Goal: Task Accomplishment & Management: Complete application form

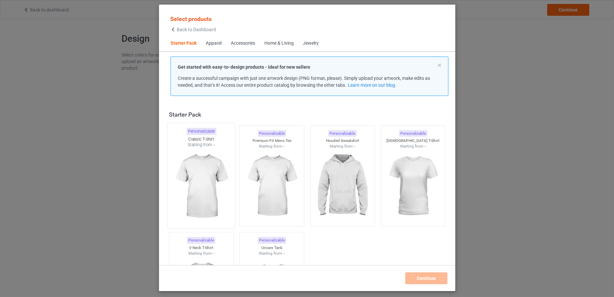
click at [211, 167] on img at bounding box center [201, 186] width 62 height 77
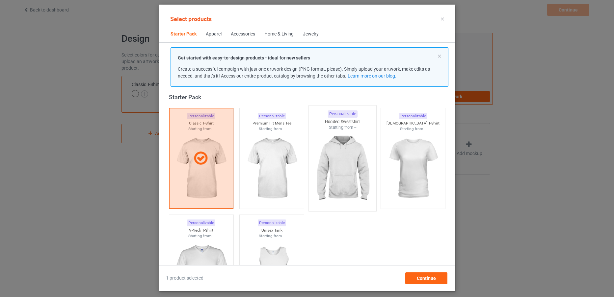
click at [335, 178] on img at bounding box center [342, 169] width 62 height 77
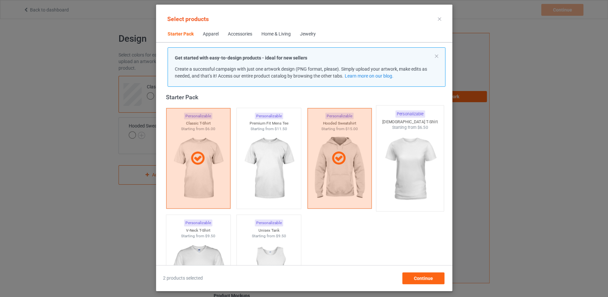
click at [422, 164] on img at bounding box center [410, 169] width 62 height 77
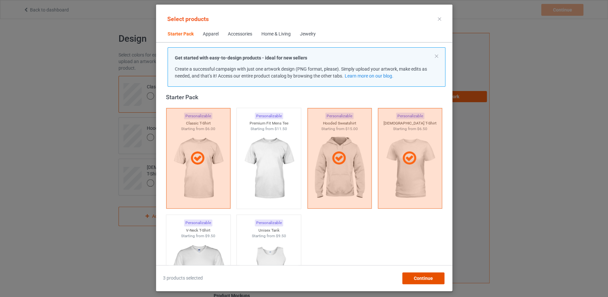
click at [429, 283] on div "Continue" at bounding box center [423, 279] width 42 height 12
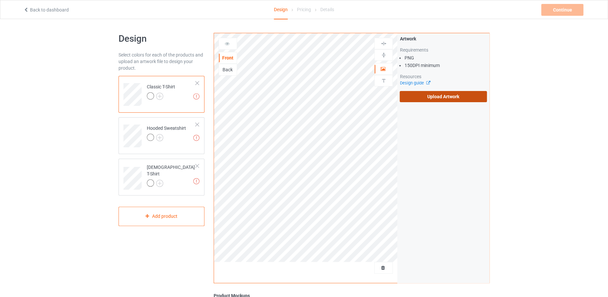
click at [416, 99] on label "Upload Artwork" at bounding box center [442, 96] width 87 height 11
click at [0, 0] on input "Upload Artwork" at bounding box center [0, 0] width 0 height 0
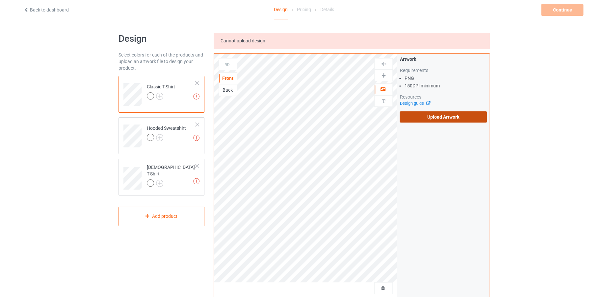
click at [411, 119] on label "Upload Artwork" at bounding box center [442, 117] width 87 height 11
click at [0, 0] on input "Upload Artwork" at bounding box center [0, 0] width 0 height 0
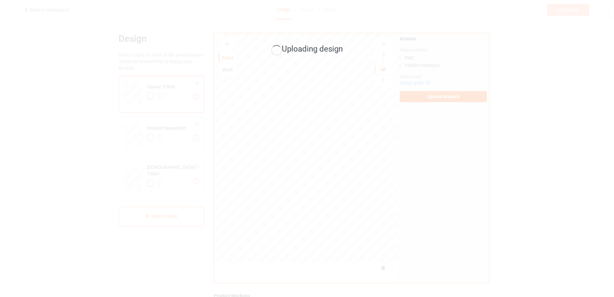
click at [367, 219] on div "Uploading design" at bounding box center [307, 148] width 614 height 297
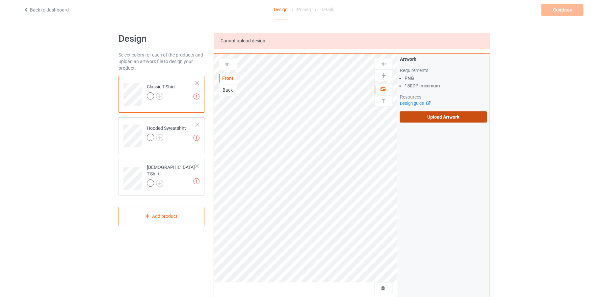
click at [417, 117] on label "Upload Artwork" at bounding box center [442, 117] width 87 height 11
click at [0, 0] on input "Upload Artwork" at bounding box center [0, 0] width 0 height 0
click at [417, 115] on label "Upload Artwork" at bounding box center [442, 117] width 87 height 11
click at [0, 0] on input "Upload Artwork" at bounding box center [0, 0] width 0 height 0
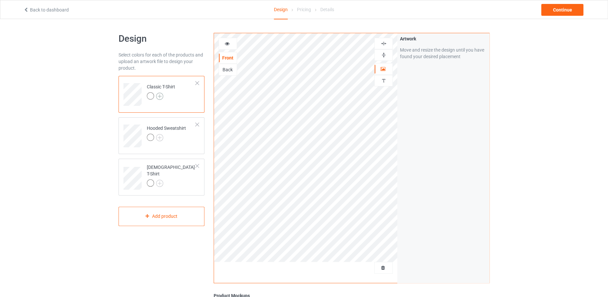
click at [160, 97] on img at bounding box center [159, 96] width 7 height 7
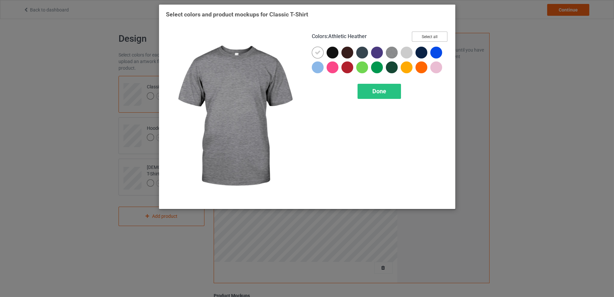
click at [423, 36] on button "Select all" at bounding box center [430, 37] width 36 height 10
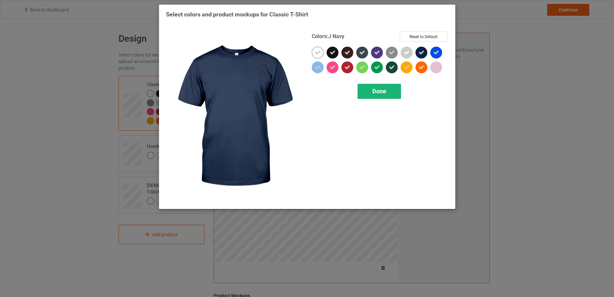
click at [383, 96] on div "Done" at bounding box center [378, 91] width 43 height 15
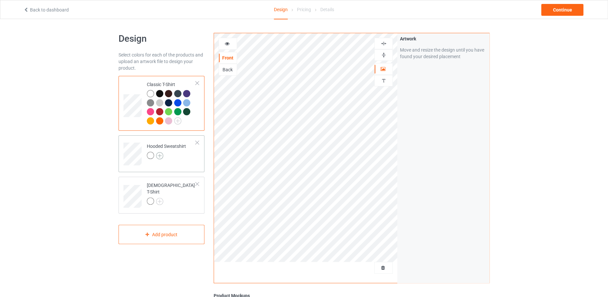
click at [158, 157] on img at bounding box center [159, 155] width 7 height 7
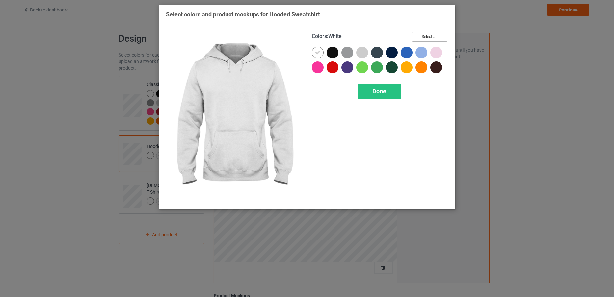
click at [436, 32] on button "Select all" at bounding box center [430, 37] width 36 height 10
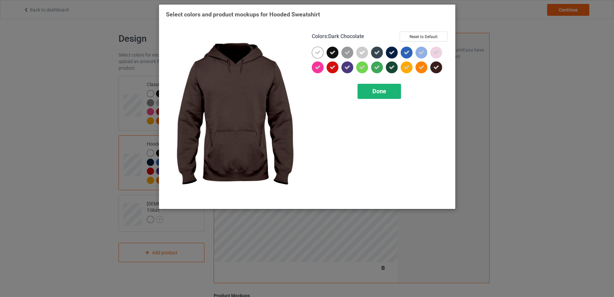
click at [385, 90] on span "Done" at bounding box center [379, 91] width 14 height 7
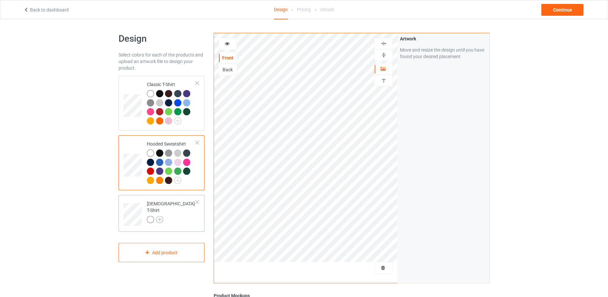
click at [159, 218] on img at bounding box center [159, 219] width 7 height 7
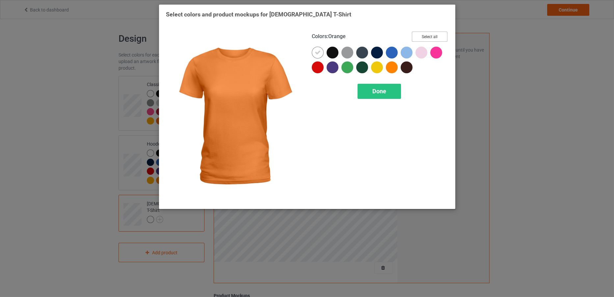
click at [428, 38] on button "Select all" at bounding box center [430, 37] width 36 height 10
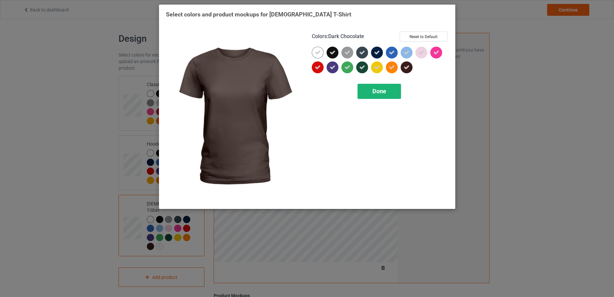
click at [388, 89] on div "Done" at bounding box center [378, 91] width 43 height 15
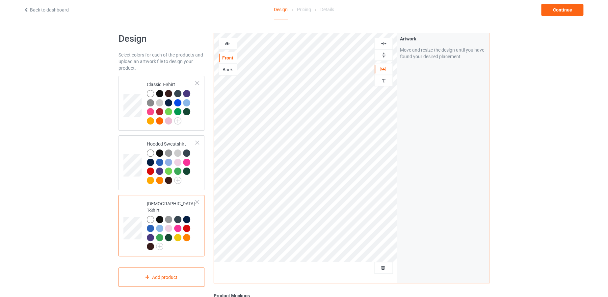
click at [224, 45] on icon at bounding box center [227, 42] width 6 height 5
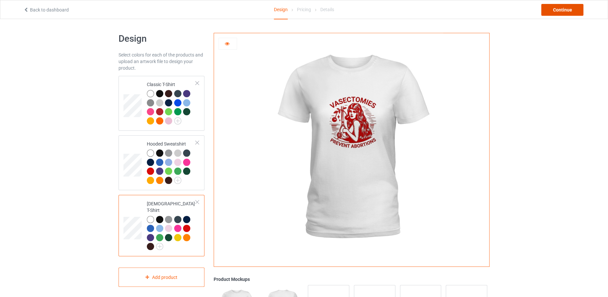
click at [550, 13] on div "Continue" at bounding box center [562, 10] width 42 height 12
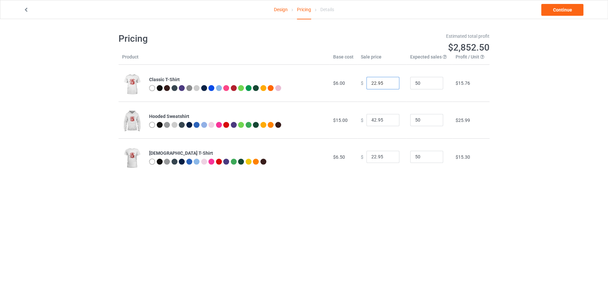
click at [372, 81] on input "22.95" at bounding box center [382, 83] width 33 height 13
type input "19.95"
click at [372, 116] on input "42.95" at bounding box center [382, 120] width 33 height 13
type input "40.95"
click at [374, 155] on input "22.95" at bounding box center [382, 157] width 33 height 13
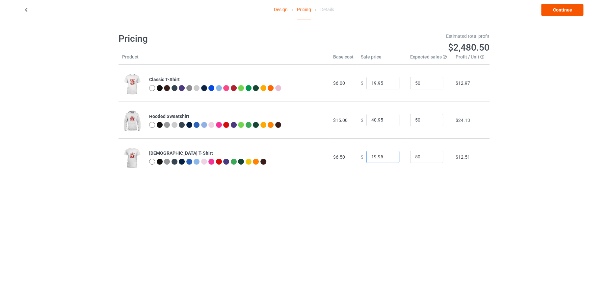
type input "19.95"
click at [555, 11] on link "Continue" at bounding box center [562, 10] width 42 height 12
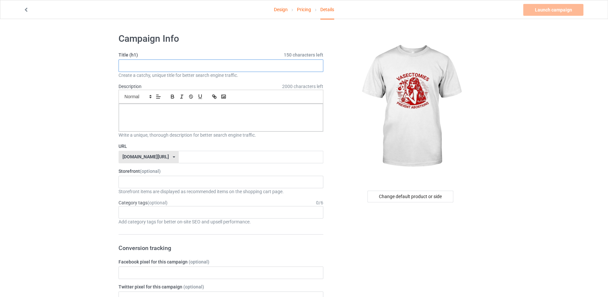
click at [179, 69] on input "text" at bounding box center [220, 66] width 205 height 13
drag, startPoint x: 179, startPoint y: 69, endPoint x: 119, endPoint y: 63, distance: 60.2
click at [119, 63] on input "VASECTOMIES" at bounding box center [220, 66] width 205 height 13
type input "VASECTOMIES"
click at [194, 157] on input "text" at bounding box center [251, 157] width 144 height 13
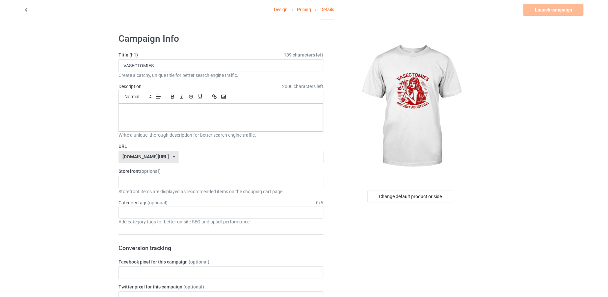
paste input "VASECTOMIES"
type input "VASECTOMIES"
click at [185, 125] on div at bounding box center [221, 118] width 204 height 28
click at [537, 11] on link "Launch campaign" at bounding box center [553, 10] width 60 height 12
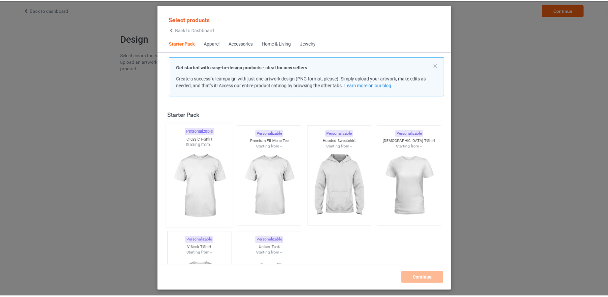
scroll to position [8, 0]
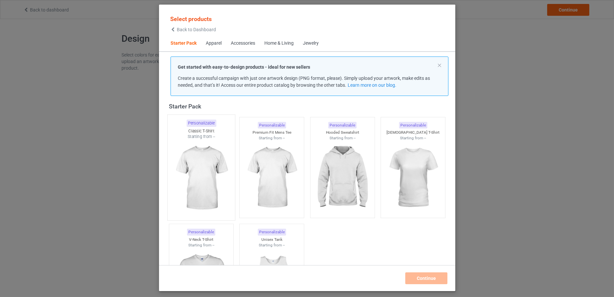
click at [197, 155] on img at bounding box center [201, 178] width 62 height 77
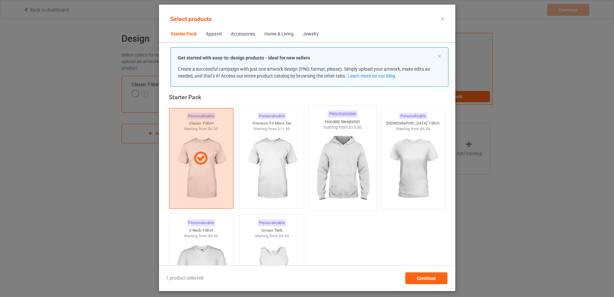
click at [351, 161] on img at bounding box center [342, 169] width 62 height 77
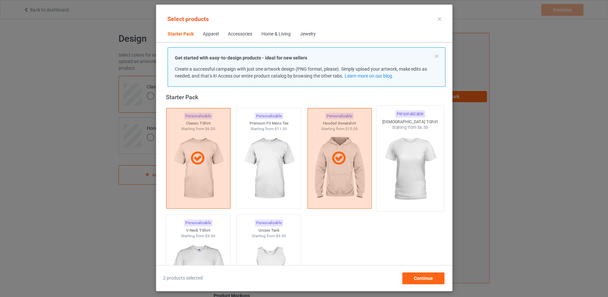
click at [393, 146] on img at bounding box center [410, 169] width 62 height 77
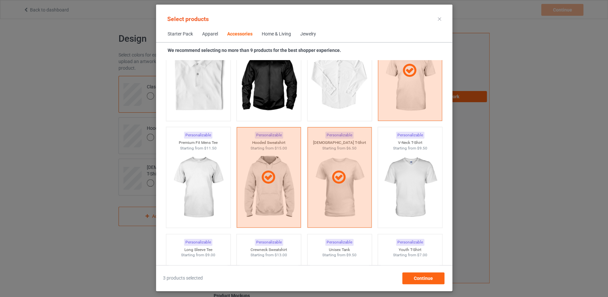
scroll to position [1694, 0]
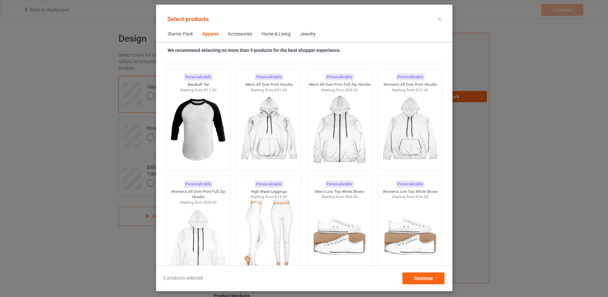
scroll to position [571, 0]
click at [419, 107] on img at bounding box center [410, 130] width 62 height 77
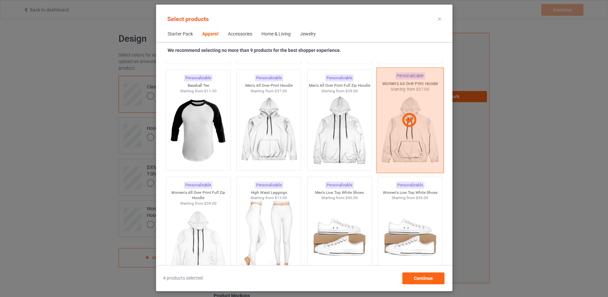
click at [418, 133] on div at bounding box center [409, 121] width 67 height 106
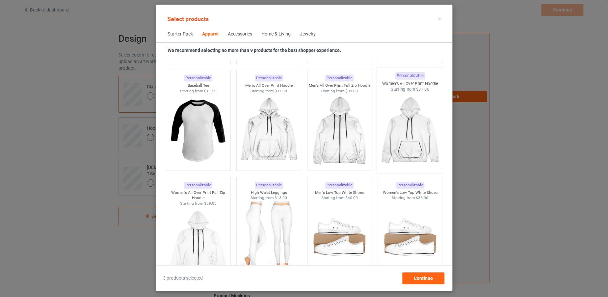
click at [418, 133] on img at bounding box center [410, 130] width 62 height 77
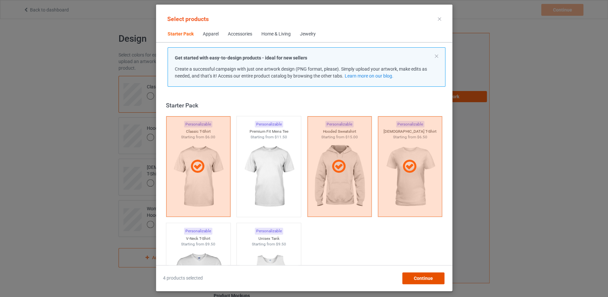
click at [414, 278] on span "Continue" at bounding box center [422, 278] width 19 height 5
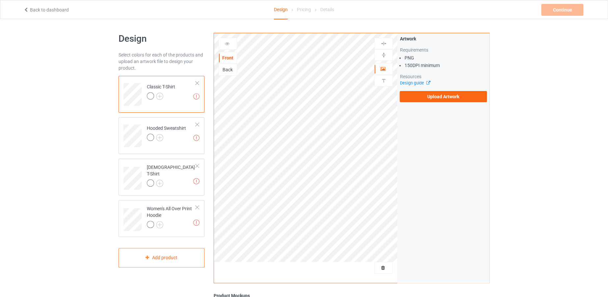
click at [158, 91] on div "Classic T-Shirt" at bounding box center [161, 92] width 28 height 16
click at [161, 96] on img at bounding box center [159, 96] width 7 height 7
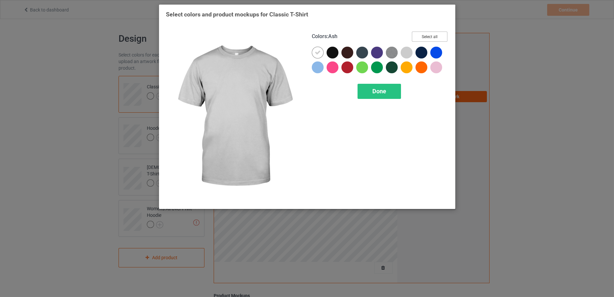
click at [429, 38] on button "Select all" at bounding box center [430, 37] width 36 height 10
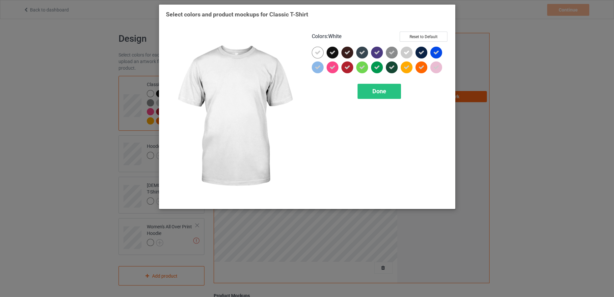
click at [324, 51] on div at bounding box center [319, 54] width 15 height 15
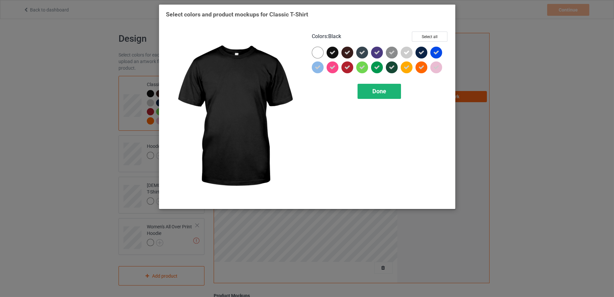
click at [381, 93] on span "Done" at bounding box center [379, 91] width 14 height 7
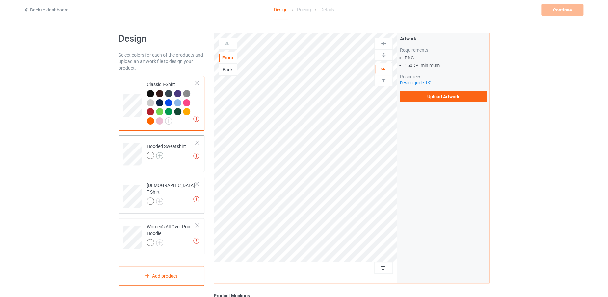
click at [158, 156] on img at bounding box center [159, 155] width 7 height 7
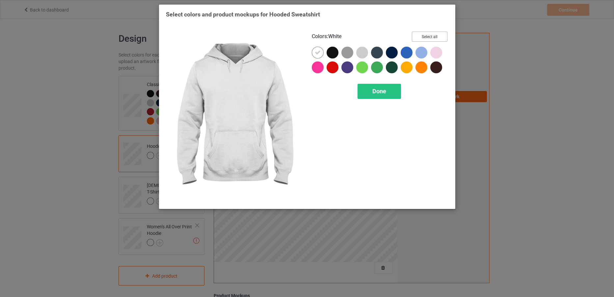
click at [432, 33] on button "Select all" at bounding box center [430, 37] width 36 height 10
click at [312, 47] on div at bounding box center [319, 54] width 15 height 15
click at [317, 53] on icon at bounding box center [318, 53] width 6 height 6
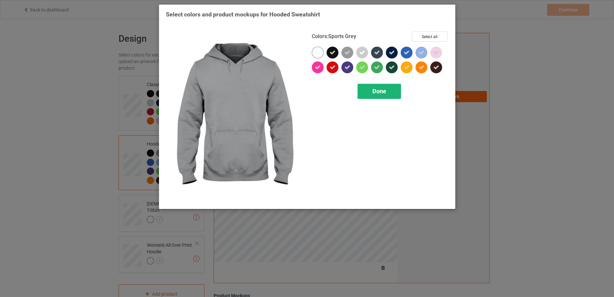
click at [374, 92] on span "Done" at bounding box center [379, 91] width 14 height 7
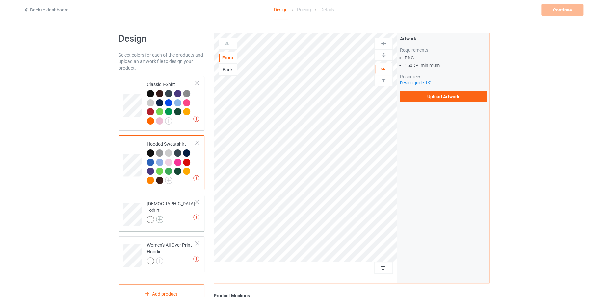
click at [158, 216] on img at bounding box center [159, 219] width 7 height 7
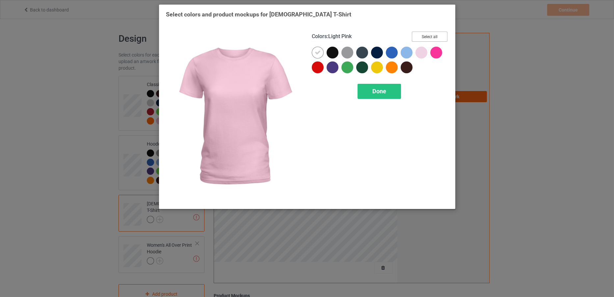
click at [432, 38] on button "Select all" at bounding box center [430, 37] width 36 height 10
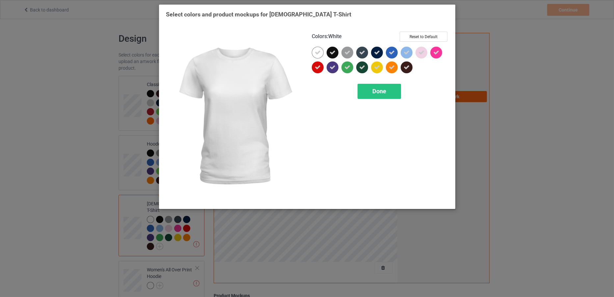
click at [315, 54] on icon at bounding box center [318, 53] width 6 height 6
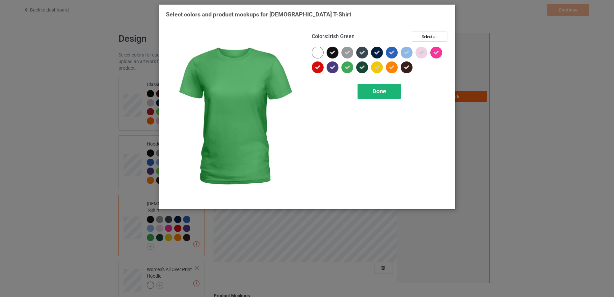
click at [367, 89] on div "Done" at bounding box center [378, 91] width 43 height 15
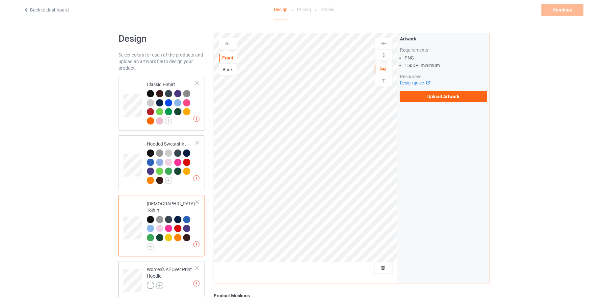
click at [160, 282] on img at bounding box center [159, 285] width 7 height 7
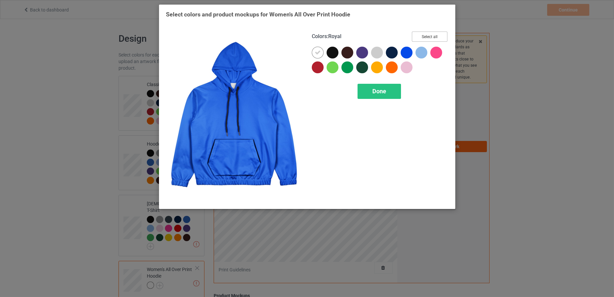
click at [428, 38] on button "Select all" at bounding box center [430, 37] width 36 height 10
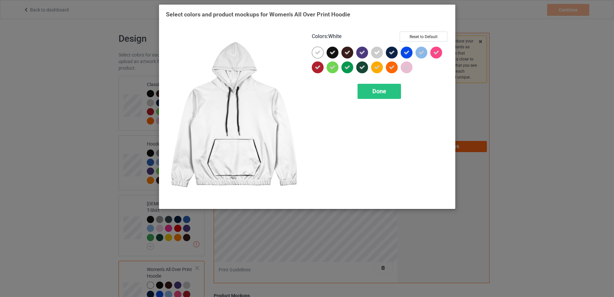
click at [316, 50] on icon at bounding box center [318, 53] width 6 height 6
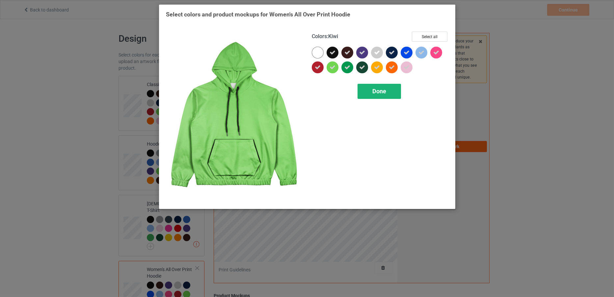
click at [364, 91] on div "Done" at bounding box center [378, 91] width 43 height 15
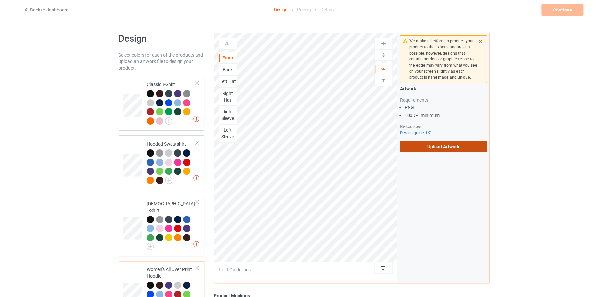
click at [432, 147] on label "Upload Artwork" at bounding box center [442, 146] width 87 height 11
click at [0, 0] on input "Upload Artwork" at bounding box center [0, 0] width 0 height 0
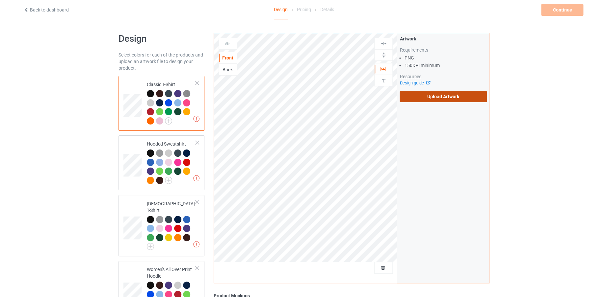
click at [424, 96] on label "Upload Artwork" at bounding box center [442, 96] width 87 height 11
click at [0, 0] on input "Upload Artwork" at bounding box center [0, 0] width 0 height 0
click at [227, 68] on div "Back" at bounding box center [228, 69] width 18 height 7
click at [447, 98] on label "Upload Artwork" at bounding box center [442, 96] width 87 height 11
click at [0, 0] on input "Upload Artwork" at bounding box center [0, 0] width 0 height 0
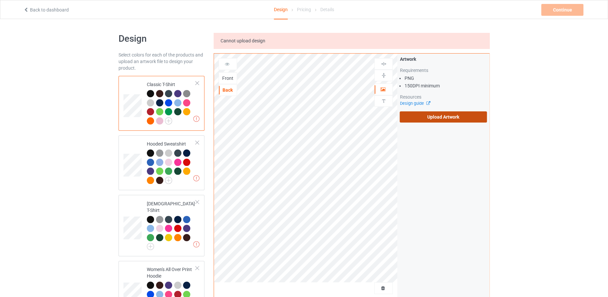
click at [406, 117] on label "Upload Artwork" at bounding box center [442, 117] width 87 height 11
click at [0, 0] on input "Upload Artwork" at bounding box center [0, 0] width 0 height 0
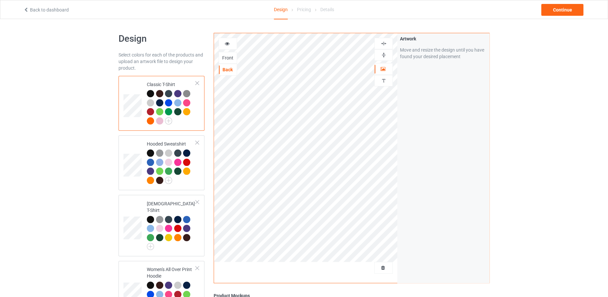
click at [225, 47] on div at bounding box center [227, 44] width 18 height 12
click at [232, 41] on div at bounding box center [228, 43] width 18 height 7
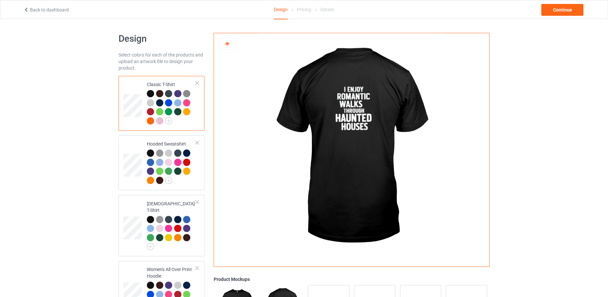
click at [336, 84] on img at bounding box center [351, 147] width 183 height 229
click at [352, 119] on img at bounding box center [351, 147] width 183 height 229
click at [229, 43] on icon at bounding box center [227, 42] width 6 height 5
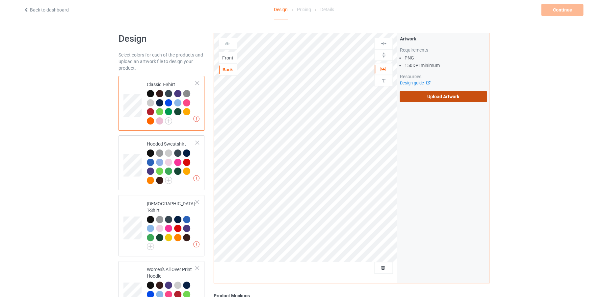
click at [421, 98] on label "Upload Artwork" at bounding box center [442, 96] width 87 height 11
click at [0, 0] on input "Upload Artwork" at bounding box center [0, 0] width 0 height 0
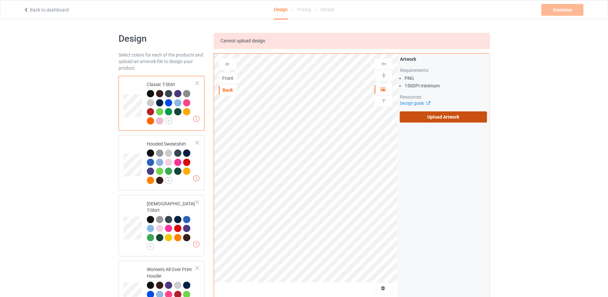
click at [409, 116] on label "Upload Artwork" at bounding box center [442, 117] width 87 height 11
click at [0, 0] on input "Upload Artwork" at bounding box center [0, 0] width 0 height 0
click at [420, 119] on label "Upload Artwork" at bounding box center [442, 117] width 87 height 11
click at [0, 0] on input "Upload Artwork" at bounding box center [0, 0] width 0 height 0
click at [409, 120] on label "Upload Artwork" at bounding box center [442, 117] width 87 height 11
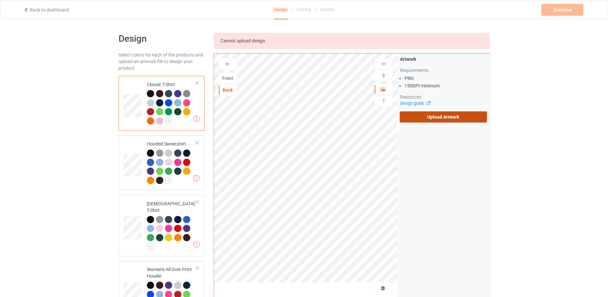
click at [0, 0] on input "Upload Artwork" at bounding box center [0, 0] width 0 height 0
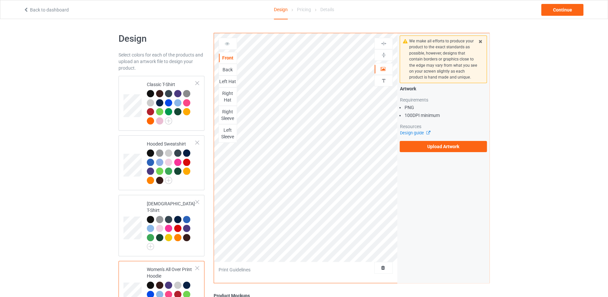
click at [224, 67] on div "Back" at bounding box center [228, 69] width 18 height 7
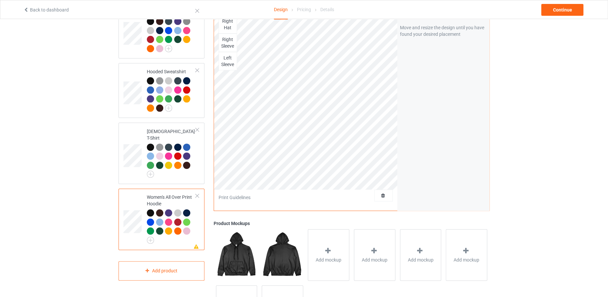
scroll to position [85, 0]
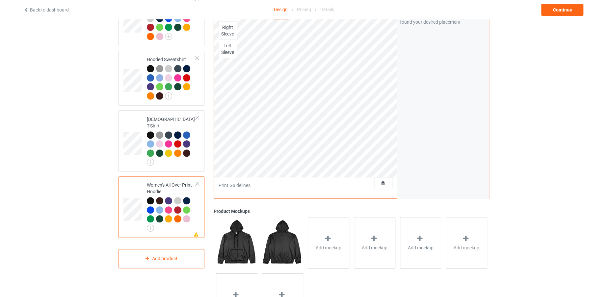
click at [196, 182] on div at bounding box center [197, 184] width 5 height 5
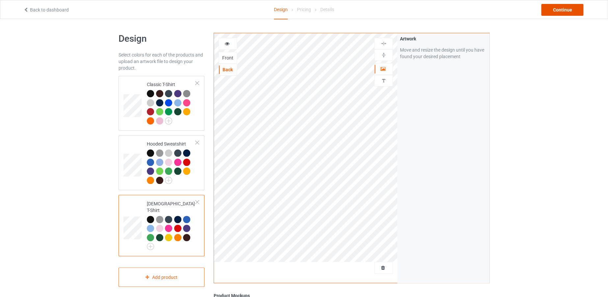
click at [571, 4] on div "Continue" at bounding box center [562, 10] width 42 height 12
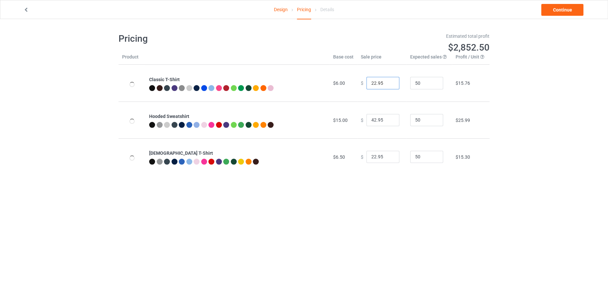
click at [372, 79] on input "22.95" at bounding box center [382, 83] width 33 height 13
type input "19.95"
click at [372, 117] on input "42.95" at bounding box center [382, 120] width 33 height 13
type input "40.95"
click at [371, 156] on input "22.95" at bounding box center [382, 157] width 33 height 13
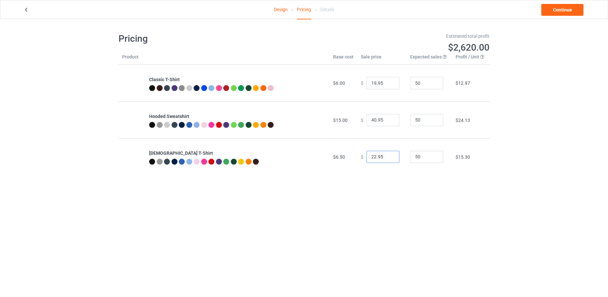
click at [371, 156] on input "22.95" at bounding box center [382, 157] width 33 height 13
type input "19.95"
click at [559, 9] on link "Continue" at bounding box center [562, 10] width 42 height 12
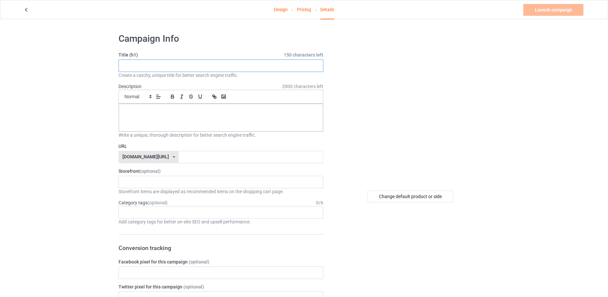
click at [177, 65] on input "text" at bounding box center [220, 66] width 205 height 13
drag, startPoint x: 197, startPoint y: 64, endPoint x: 124, endPoint y: 65, distance: 73.4
click at [124, 65] on input "I ENJOY ROMANTIC WALKS" at bounding box center [220, 66] width 205 height 13
click at [136, 66] on input "I ENJOY ROMANTIC WALKS" at bounding box center [220, 66] width 205 height 13
drag, startPoint x: 123, startPoint y: 64, endPoint x: 204, endPoint y: 63, distance: 80.6
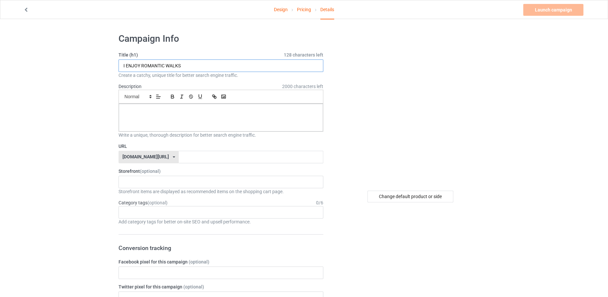
click at [204, 63] on input "I ENJOY ROMANTIC WALKS" at bounding box center [220, 66] width 205 height 13
type input "I ENJOY ROMANTIC WALKS"
click at [222, 153] on input "text" at bounding box center [251, 157] width 144 height 13
paste input "I ENJOY ROMANTIC WALKS"
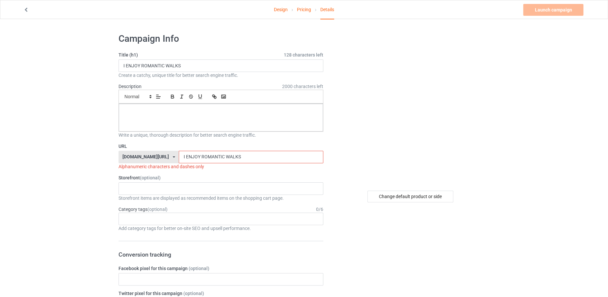
click at [206, 152] on input "I ENJOY ROMANTIC WALKS" at bounding box center [251, 157] width 144 height 13
click at [208, 153] on input "I ENJOY ROMANTIC WALKS" at bounding box center [251, 157] width 144 height 13
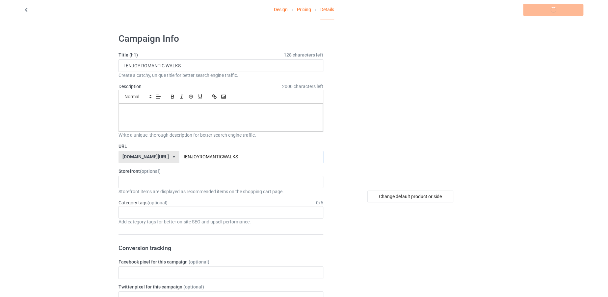
type input "IENJOYROMANTICWALKS"
click at [206, 118] on div at bounding box center [221, 118] width 204 height 28
click at [537, 12] on link "Launch campaign" at bounding box center [553, 10] width 60 height 12
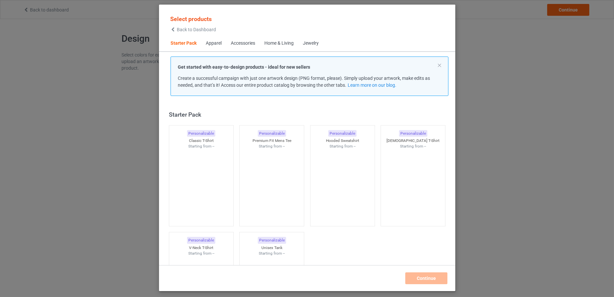
scroll to position [8, 0]
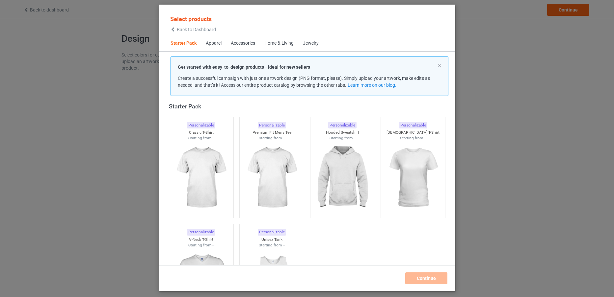
click at [184, 31] on span "Back to Dashboard" at bounding box center [196, 29] width 39 height 5
